Goal: Task Accomplishment & Management: Manage account settings

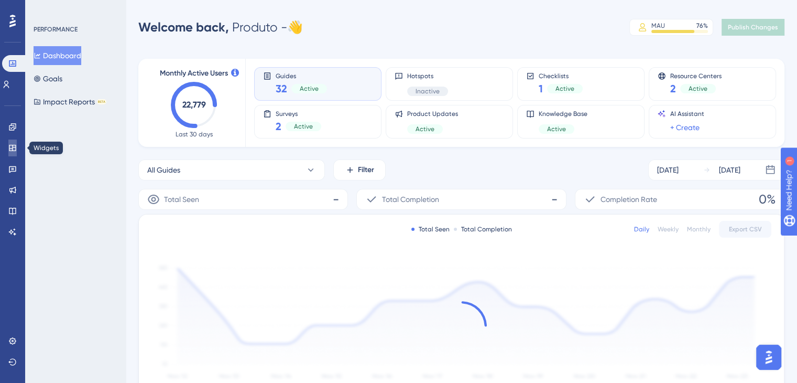
click at [8, 144] on icon at bounding box center [12, 148] width 8 height 8
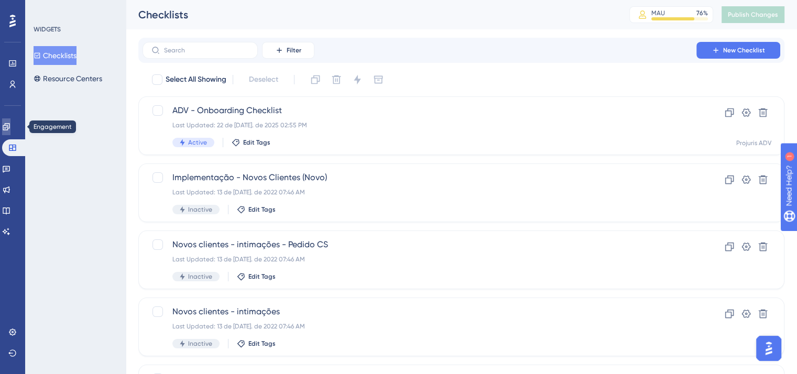
click at [9, 127] on icon at bounding box center [6, 126] width 7 height 7
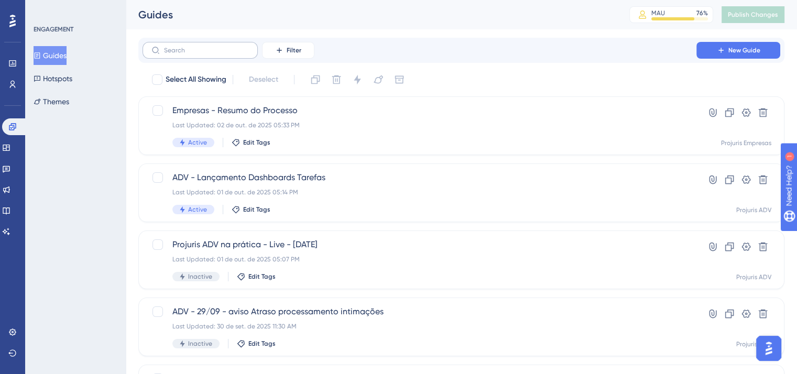
click at [221, 44] on label at bounding box center [200, 50] width 115 height 17
click at [221, 47] on input "text" at bounding box center [206, 50] width 85 height 7
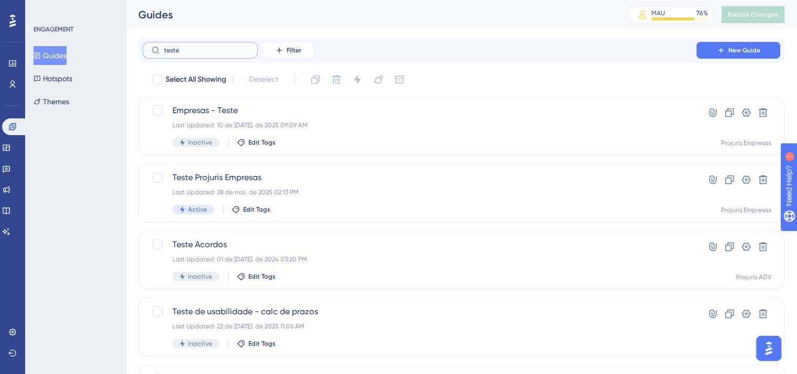
type input "teste"
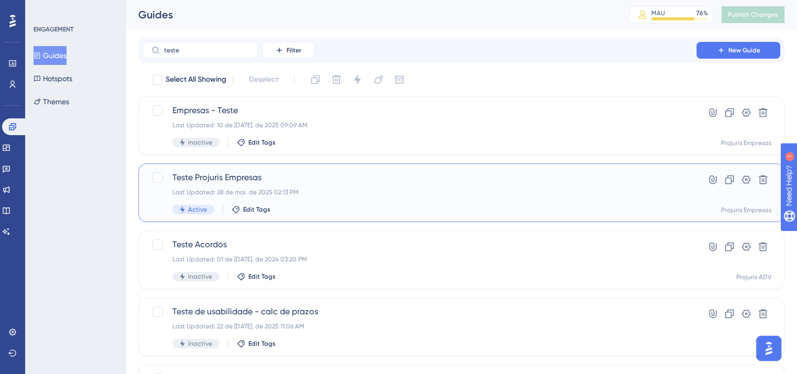
click at [377, 183] on div "Teste Projuris Empresas Last Updated: 28 de mai. de 2025 02:13 PM Active Edit T…" at bounding box center [419, 192] width 494 height 43
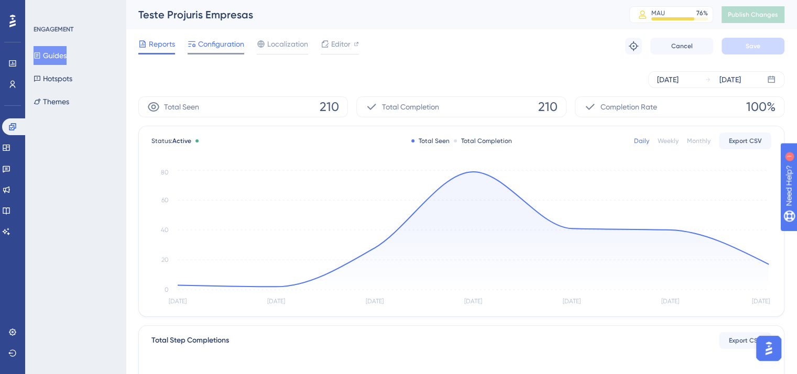
click at [212, 44] on span "Configuration" at bounding box center [221, 44] width 46 height 13
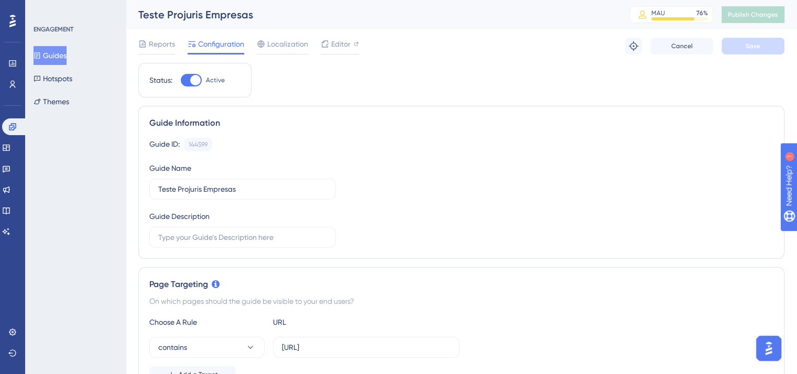
drag, startPoint x: 159, startPoint y: 47, endPoint x: 297, endPoint y: 61, distance: 139.1
click at [159, 47] on span "Reports" at bounding box center [162, 44] width 26 height 13
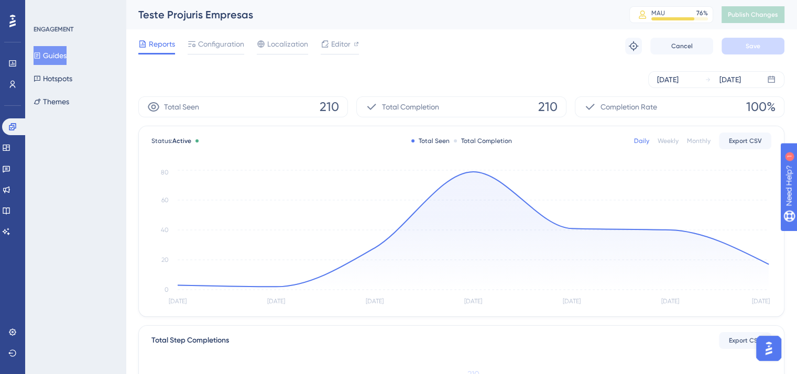
drag, startPoint x: 49, startPoint y: 55, endPoint x: 109, endPoint y: 60, distance: 60.5
click at [48, 53] on button "Guides" at bounding box center [50, 55] width 33 height 19
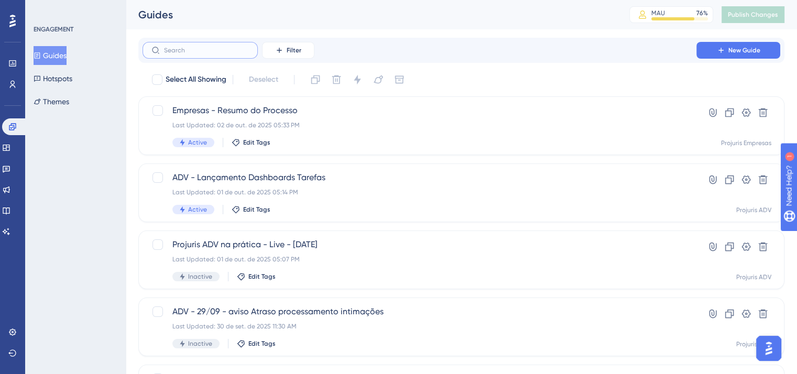
click at [217, 47] on input "text" at bounding box center [206, 50] width 85 height 7
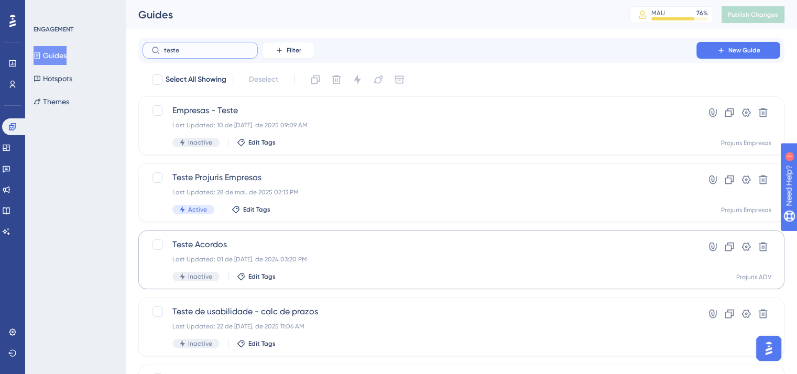
type input "teste"
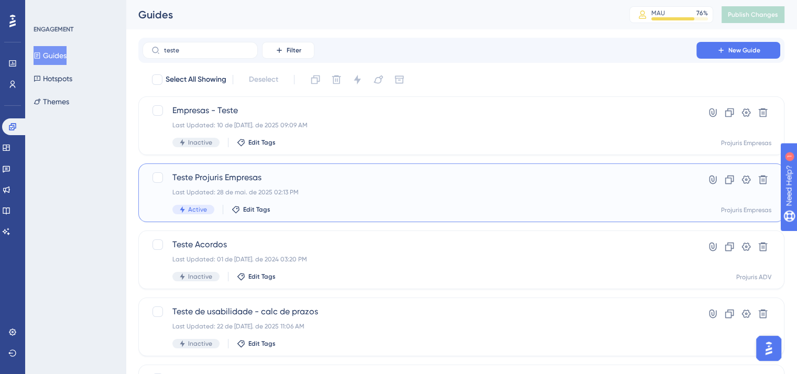
click at [325, 187] on div "Teste Projuris Empresas Last Updated: 28 de mai. de 2025 02:13 PM Active Edit T…" at bounding box center [419, 192] width 494 height 43
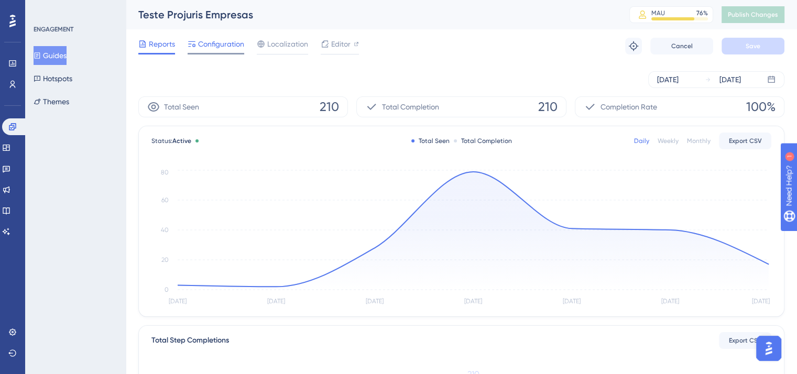
drag, startPoint x: 226, startPoint y: 45, endPoint x: 235, endPoint y: 51, distance: 10.8
click at [226, 45] on span "Configuration" at bounding box center [221, 44] width 46 height 13
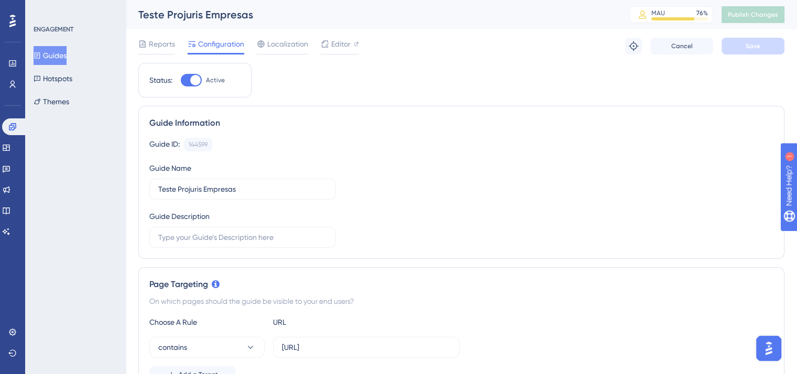
click at [188, 78] on div at bounding box center [191, 80] width 21 height 13
click at [181, 80] on input "Active" at bounding box center [180, 80] width 1 height 1
checkbox input "false"
click at [727, 49] on button "Save" at bounding box center [753, 46] width 63 height 17
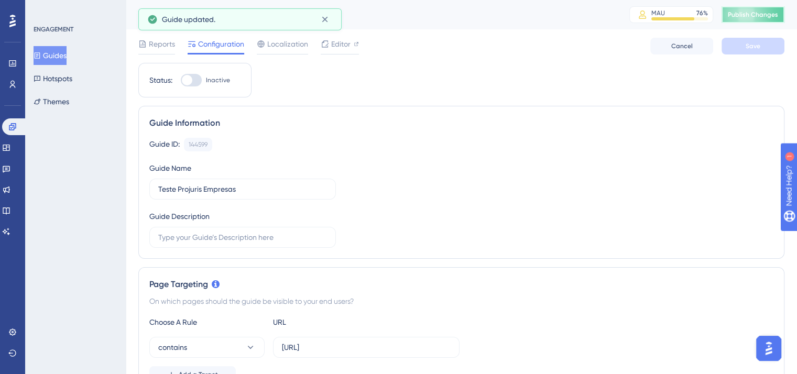
click at [749, 17] on span "Publish Changes" at bounding box center [753, 14] width 50 height 8
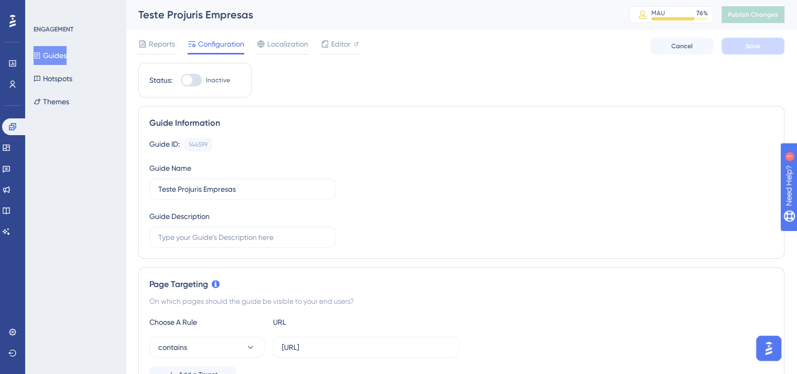
drag, startPoint x: 157, startPoint y: 45, endPoint x: 296, endPoint y: 73, distance: 141.3
click at [158, 47] on span "Reports" at bounding box center [162, 44] width 26 height 13
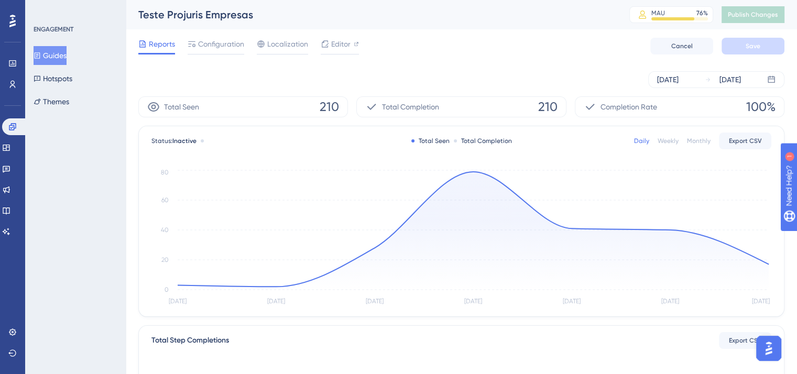
click at [56, 55] on button "Guides" at bounding box center [50, 55] width 33 height 19
